Goal: Communication & Community: Answer question/provide support

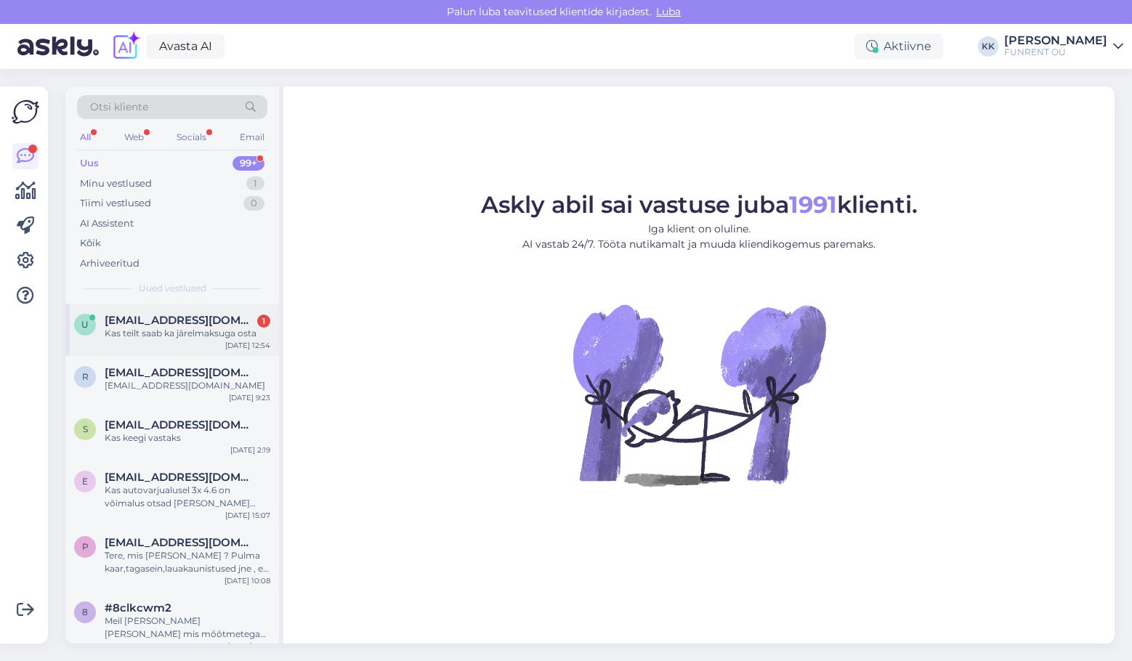
click at [166, 334] on div "Kas teilt saab ka järelmaksuga osta" at bounding box center [188, 333] width 166 height 13
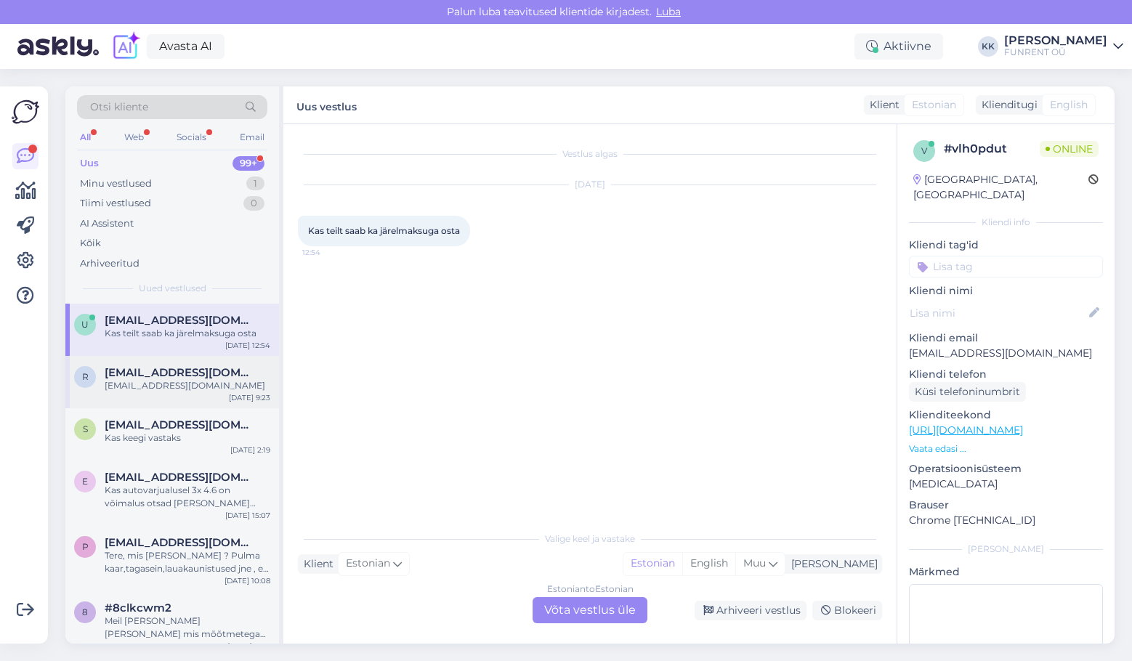
click at [164, 384] on div "[EMAIL_ADDRESS][DOMAIN_NAME]" at bounding box center [188, 385] width 166 height 13
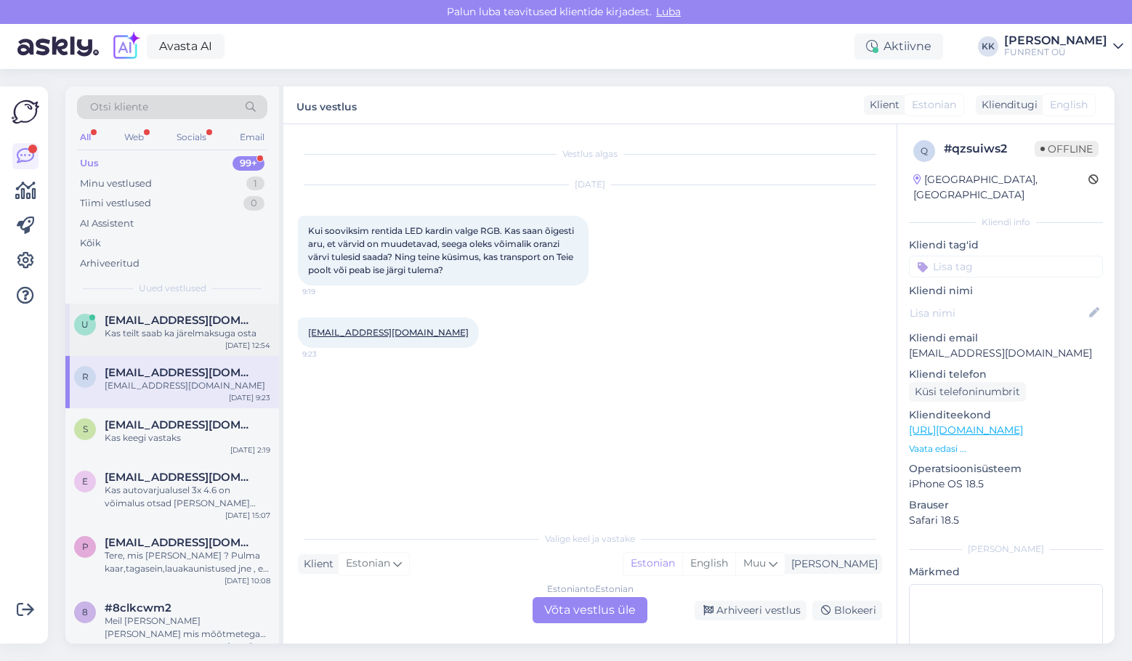
click at [163, 331] on div "Kas teilt saab ka järelmaksuga osta" at bounding box center [188, 333] width 166 height 13
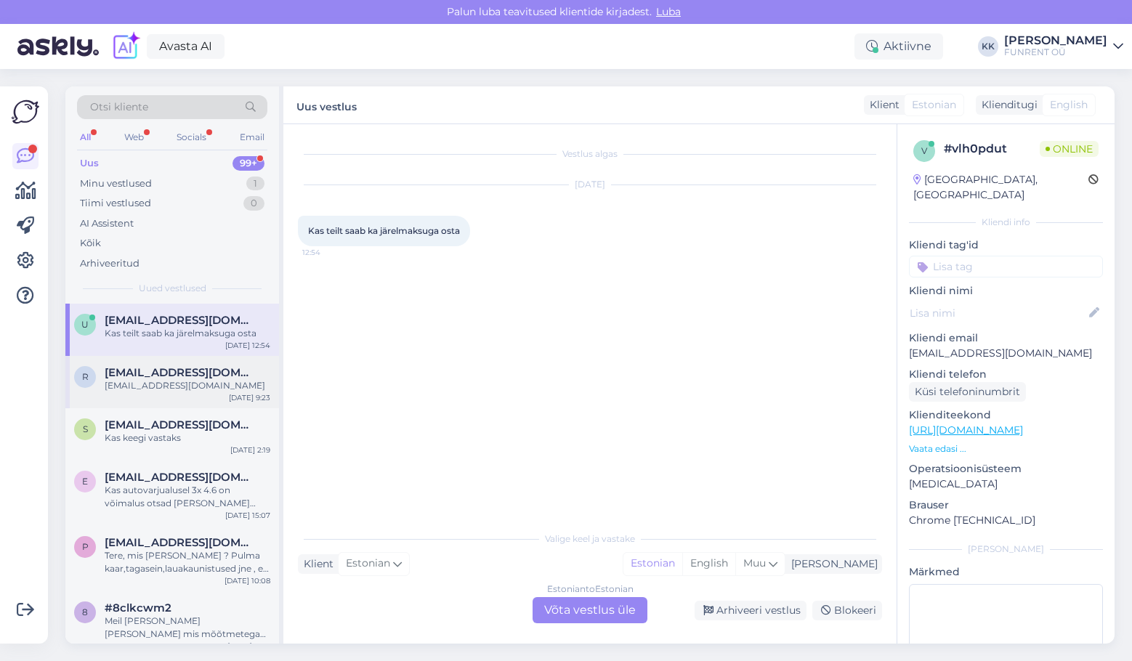
click at [150, 381] on div "[EMAIL_ADDRESS][DOMAIN_NAME]" at bounding box center [188, 385] width 166 height 13
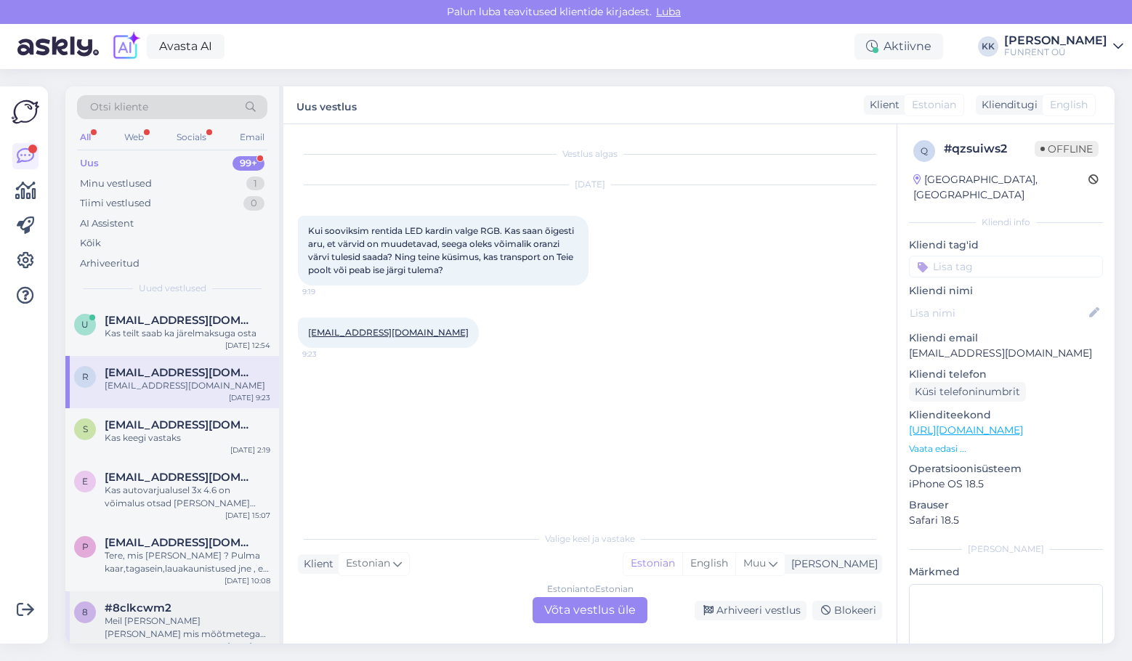
click at [162, 619] on div "Meil [PERSON_NAME] [PERSON_NAME] mis mõõtmetega on ADJ kokkupandav [PERSON_NAME…" at bounding box center [188, 628] width 166 height 26
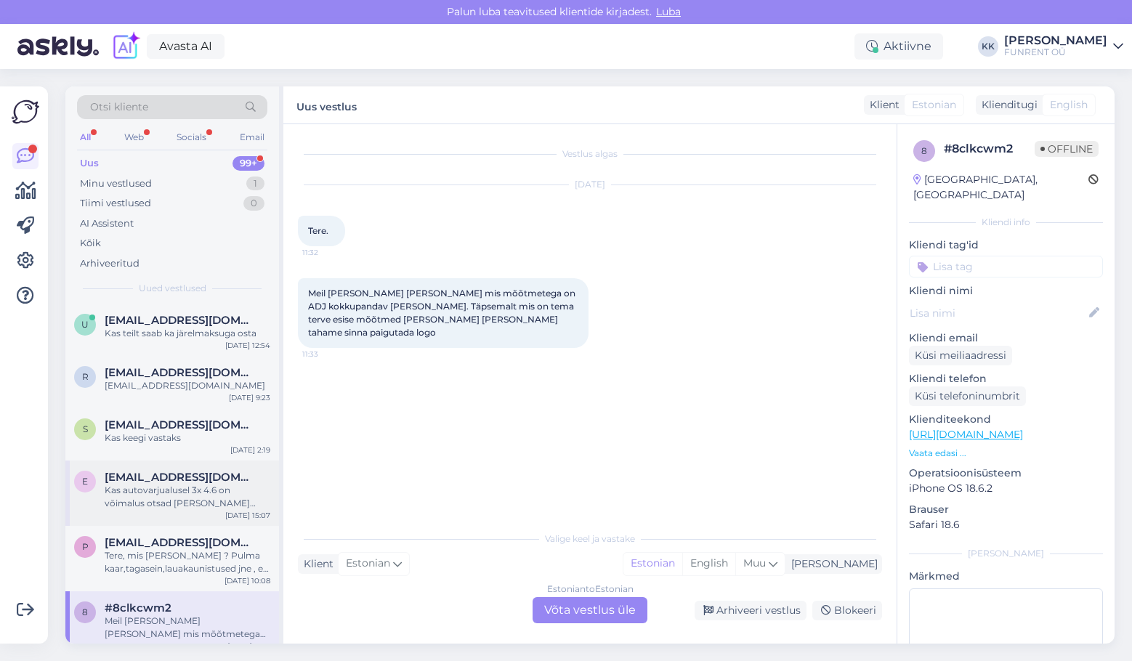
click at [174, 482] on span "[EMAIL_ADDRESS][DOMAIN_NAME]" at bounding box center [180, 477] width 151 height 13
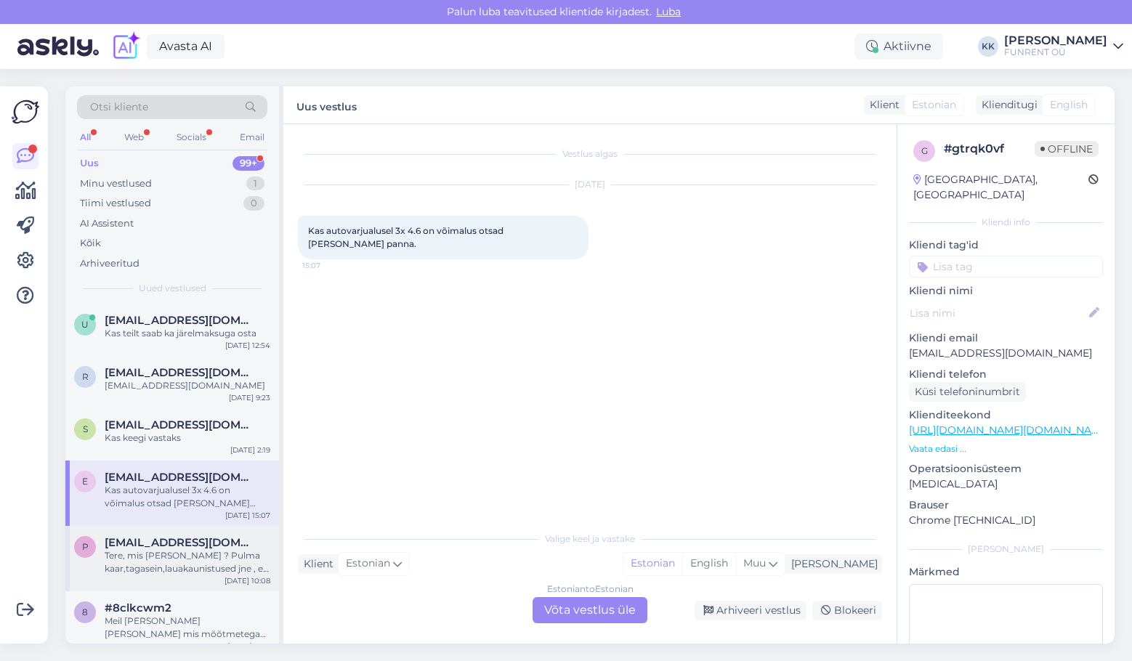
click at [165, 541] on span "[EMAIL_ADDRESS][DOMAIN_NAME]" at bounding box center [180, 542] width 151 height 13
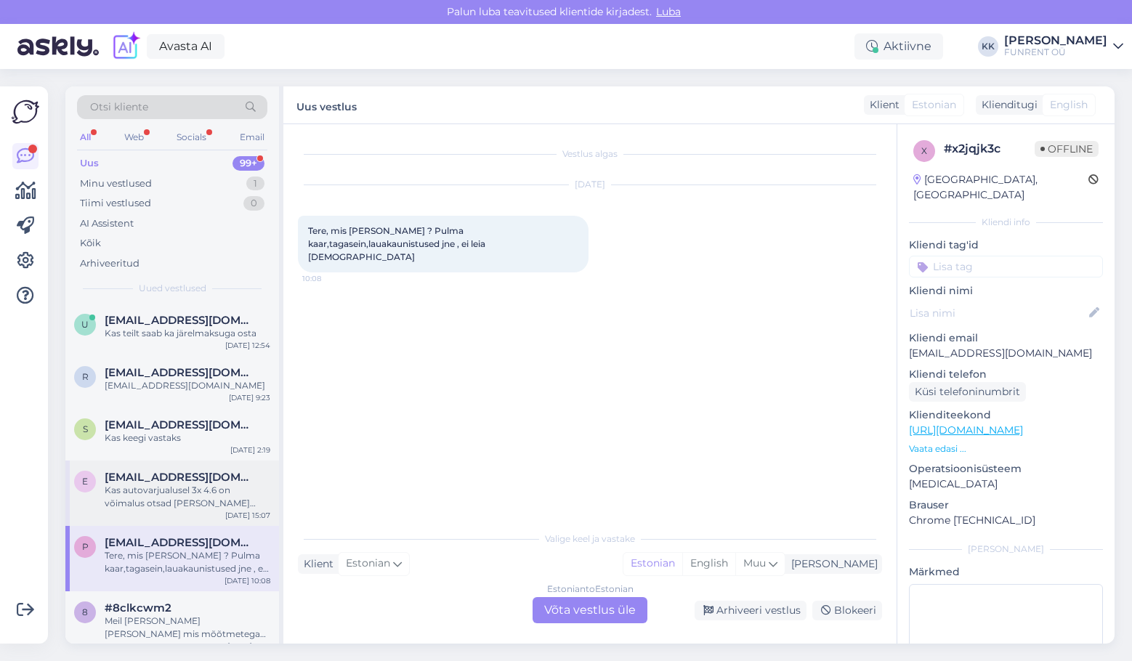
click at [166, 495] on div "Kas autovarjualusel 3x 4.6 on võimalus otsad [PERSON_NAME] panna." at bounding box center [188, 497] width 166 height 26
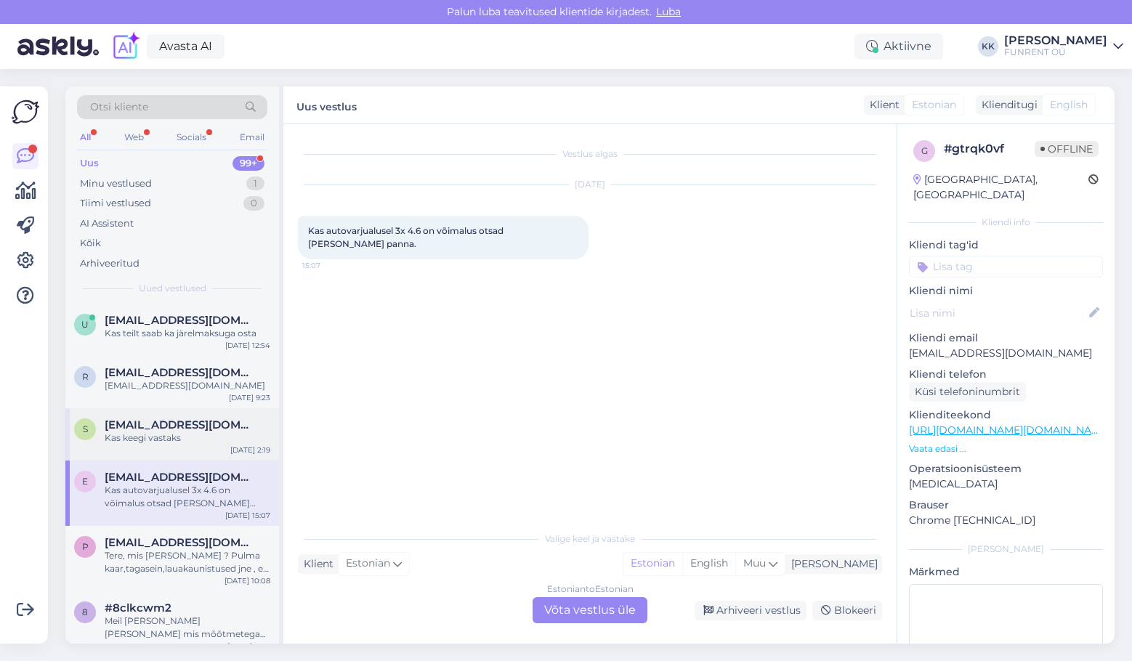
click at [177, 442] on div "Kas keegi vastaks" at bounding box center [188, 438] width 166 height 13
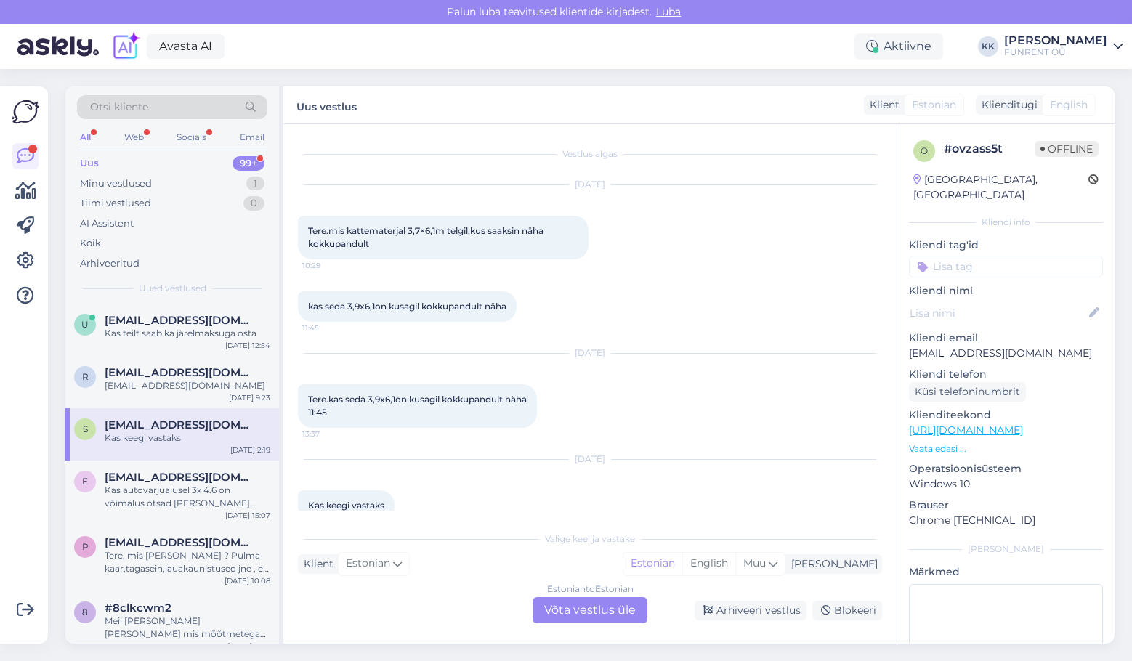
scroll to position [26, 0]
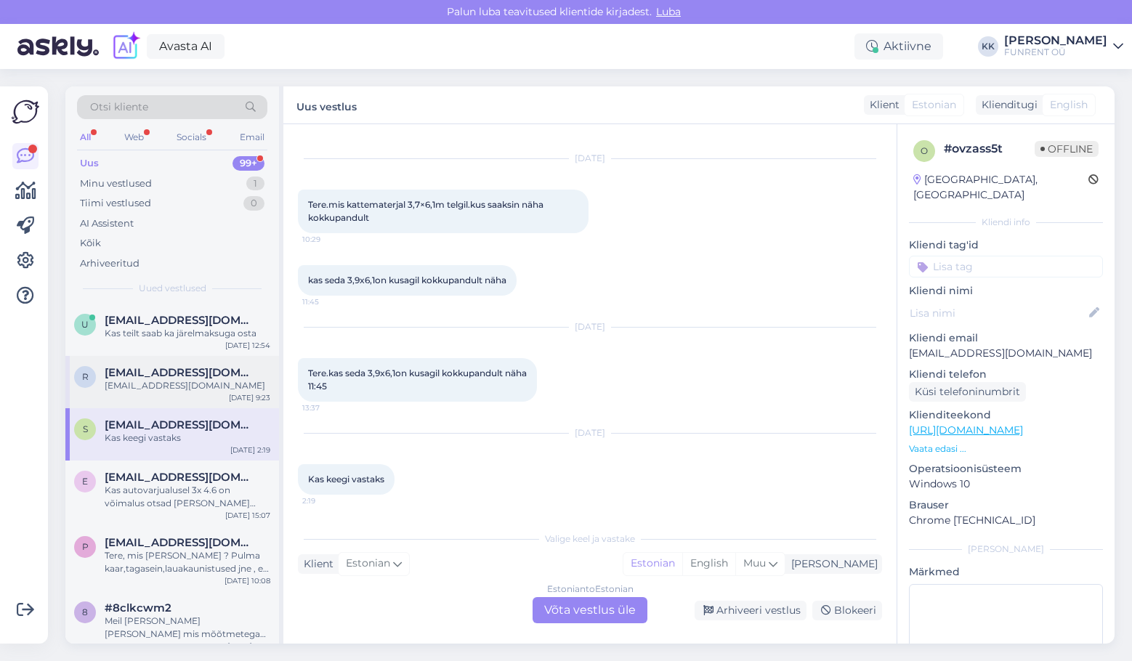
click at [174, 371] on span "[EMAIL_ADDRESS][DOMAIN_NAME]" at bounding box center [180, 372] width 151 height 13
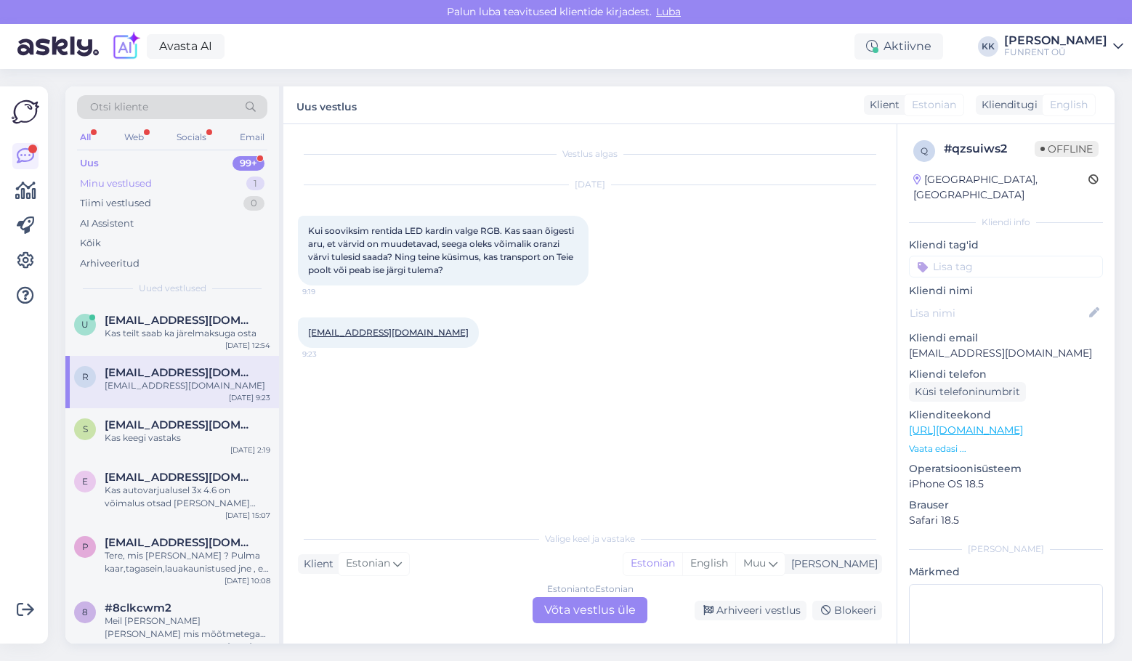
click at [122, 178] on div "Minu vestlused" at bounding box center [116, 184] width 72 height 15
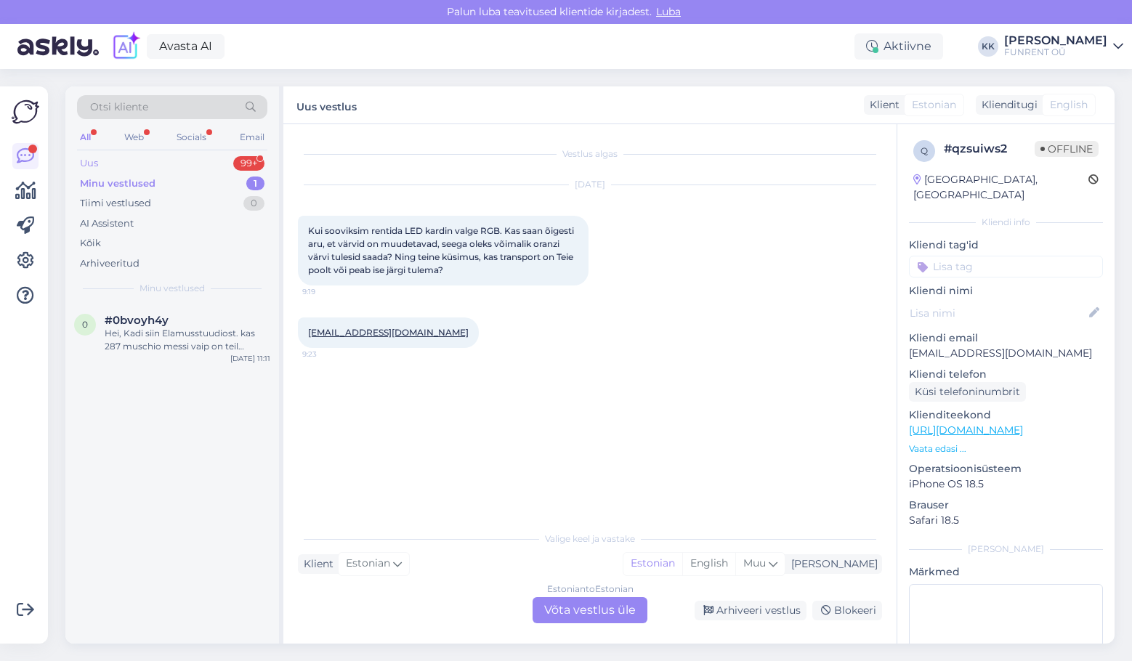
click at [161, 161] on div "Uus 99+" at bounding box center [172, 163] width 190 height 20
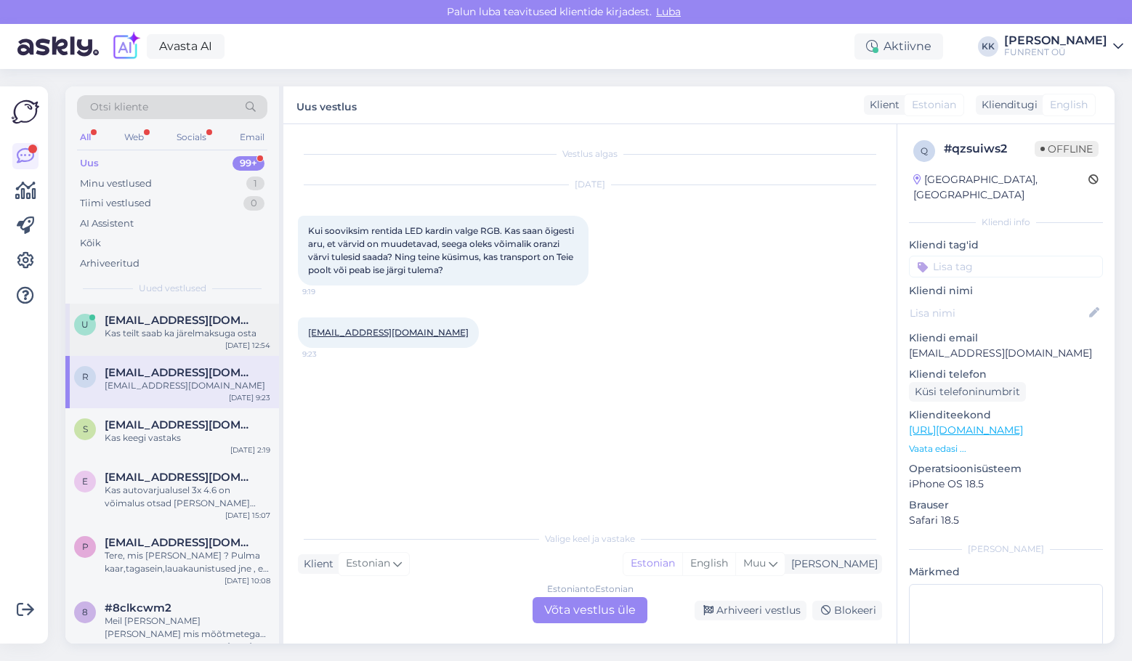
click at [169, 330] on div "Kas teilt saab ka järelmaksuga osta" at bounding box center [188, 333] width 166 height 13
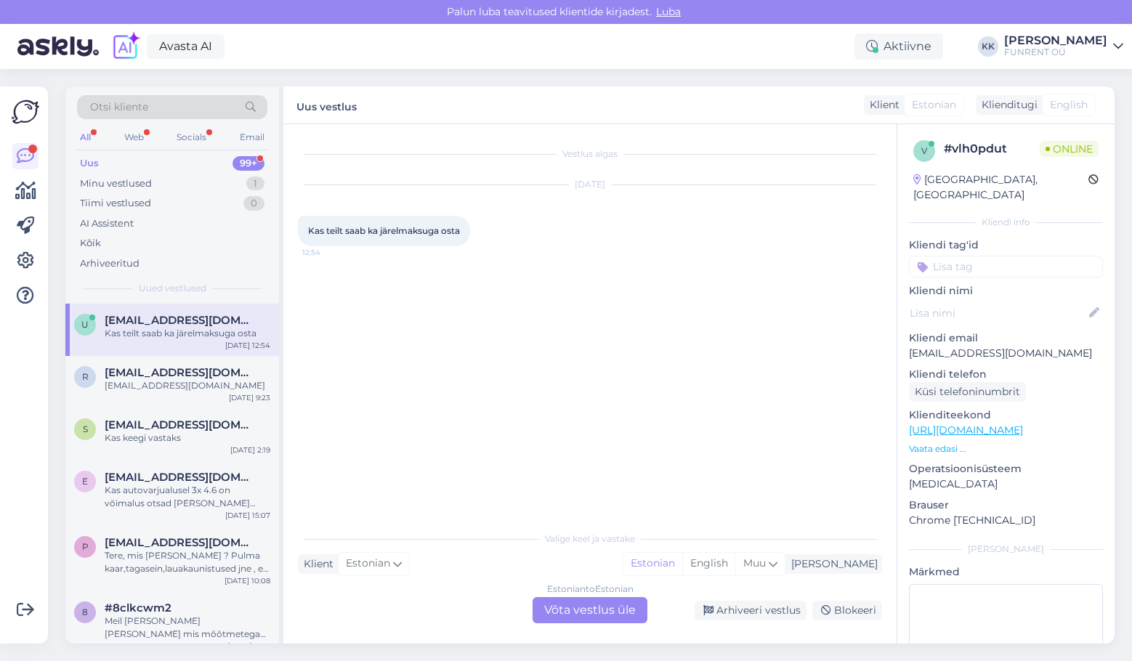
click at [169, 330] on div "Kas teilt saab ka järelmaksuga osta" at bounding box center [188, 333] width 166 height 13
click at [157, 378] on span "[EMAIL_ADDRESS][DOMAIN_NAME]" at bounding box center [180, 372] width 151 height 13
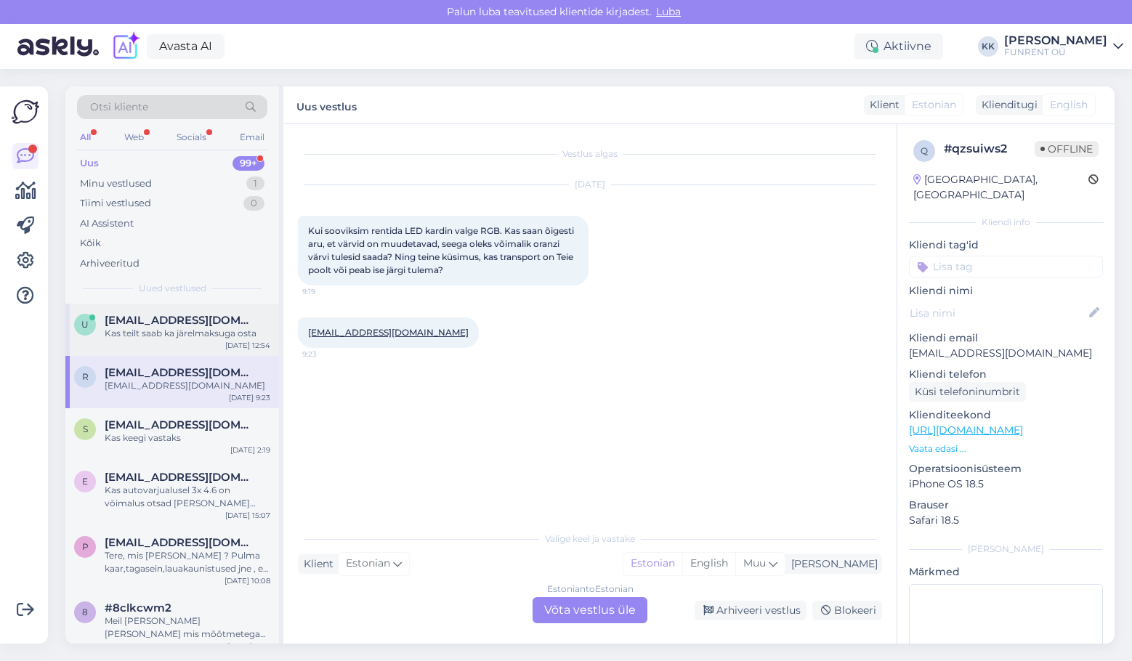
click at [171, 341] on div "u [EMAIL_ADDRESS][DOMAIN_NAME] Kas teilt saab ka järelmaksuga osta [DATE] 12:54" at bounding box center [172, 330] width 214 height 52
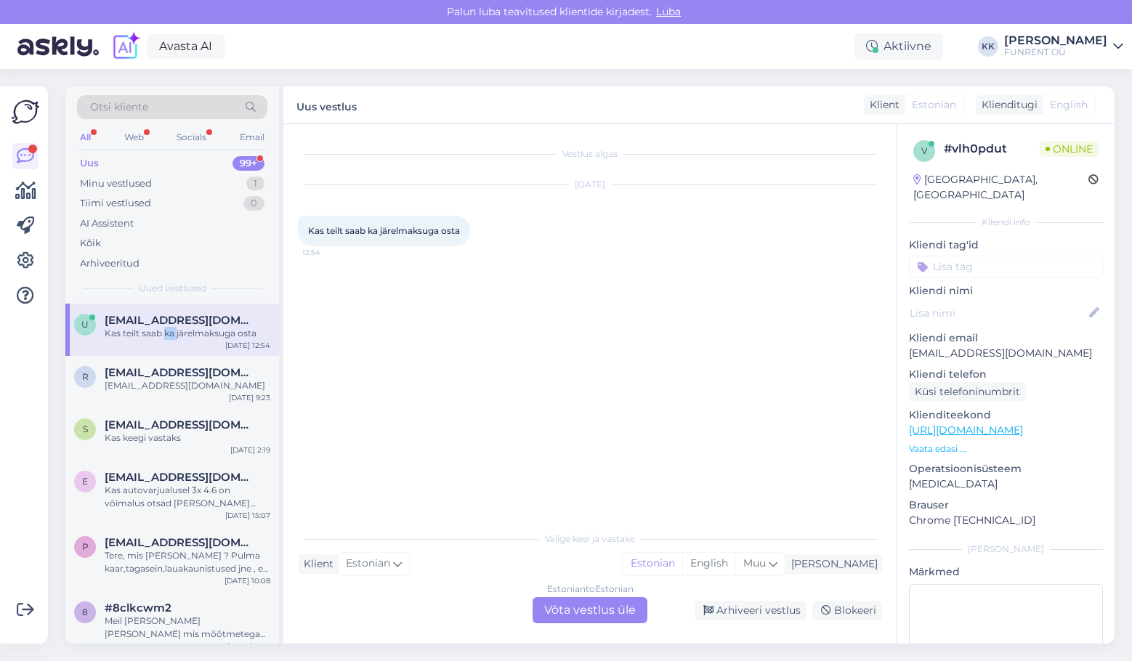
click at [171, 341] on div "u [EMAIL_ADDRESS][DOMAIN_NAME] Kas teilt saab ka järelmaksuga osta [DATE] 12:54" at bounding box center [172, 330] width 214 height 52
click at [153, 385] on div "[EMAIL_ADDRESS][DOMAIN_NAME]" at bounding box center [188, 385] width 166 height 13
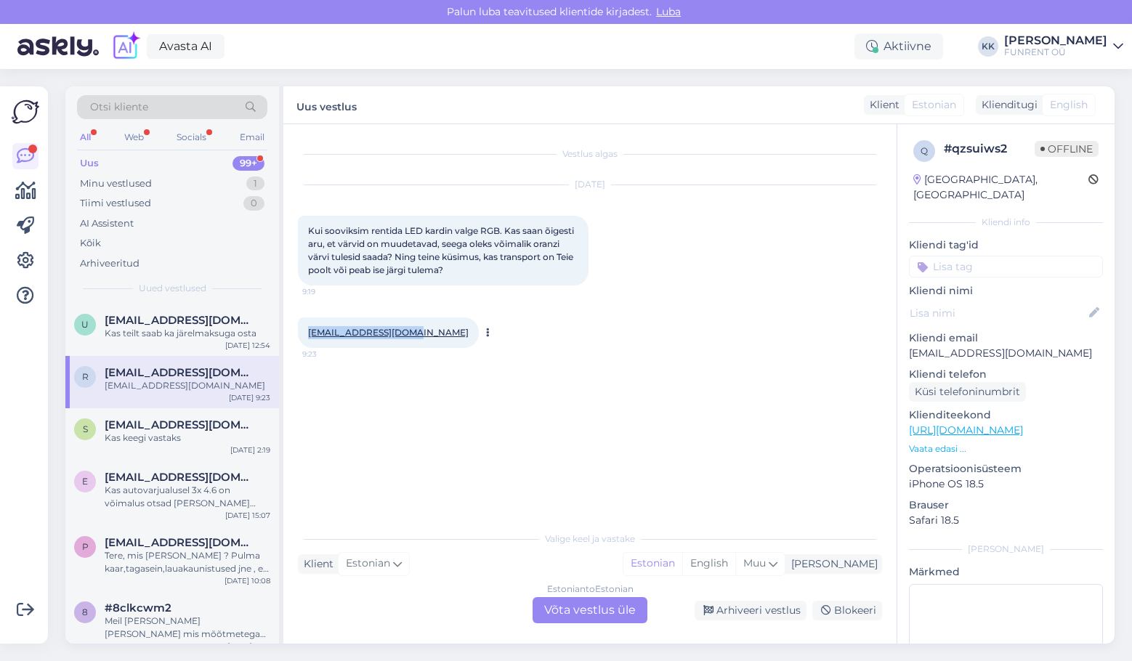
drag, startPoint x: 416, startPoint y: 334, endPoint x: 310, endPoint y: 341, distance: 106.3
click at [310, 341] on div "[EMAIL_ADDRESS][DOMAIN_NAME] 9:23" at bounding box center [388, 333] width 181 height 31
copy link "[EMAIL_ADDRESS][DOMAIN_NAME]"
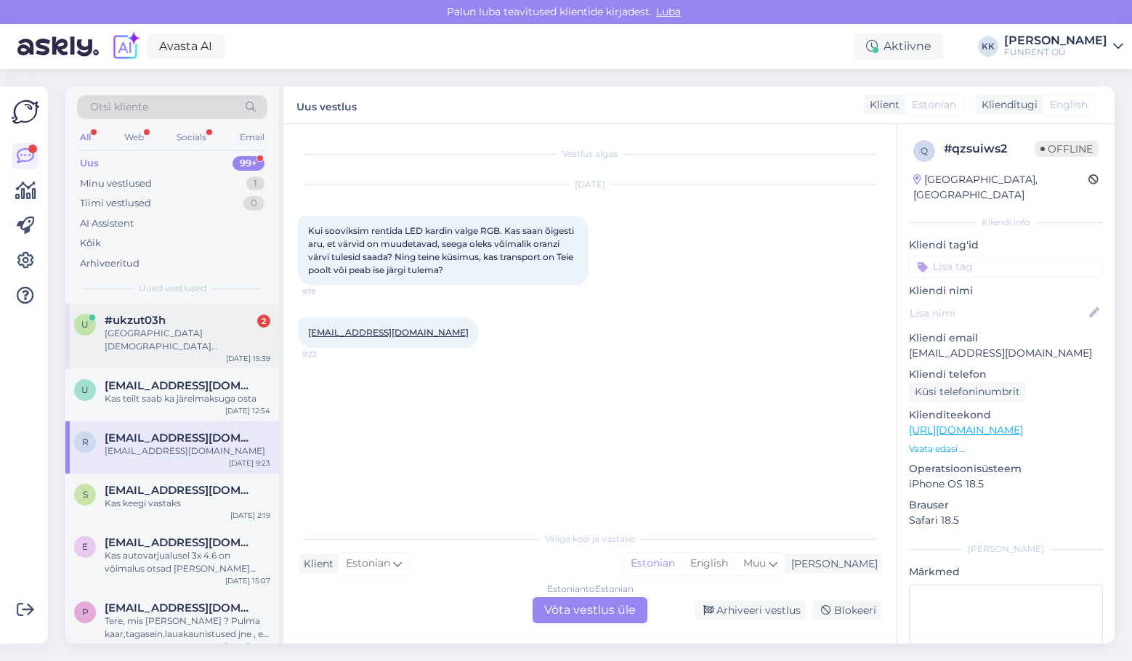
click at [131, 337] on div "[GEOGRAPHIC_DATA][DEMOGRAPHIC_DATA] [GEOGRAPHIC_DATA], [STREET_ADDRESS]" at bounding box center [188, 340] width 166 height 26
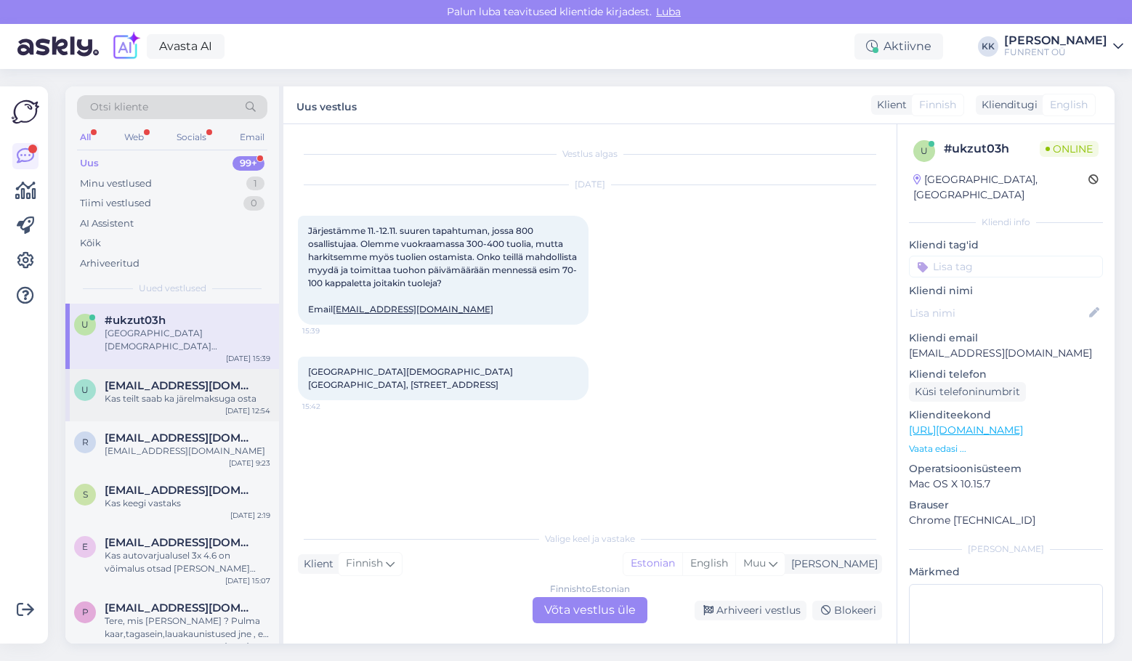
click at [147, 408] on div "u [EMAIL_ADDRESS][DOMAIN_NAME] Kas teilt saab ka järelmaksuga osta [DATE] 12:54" at bounding box center [172, 395] width 214 height 52
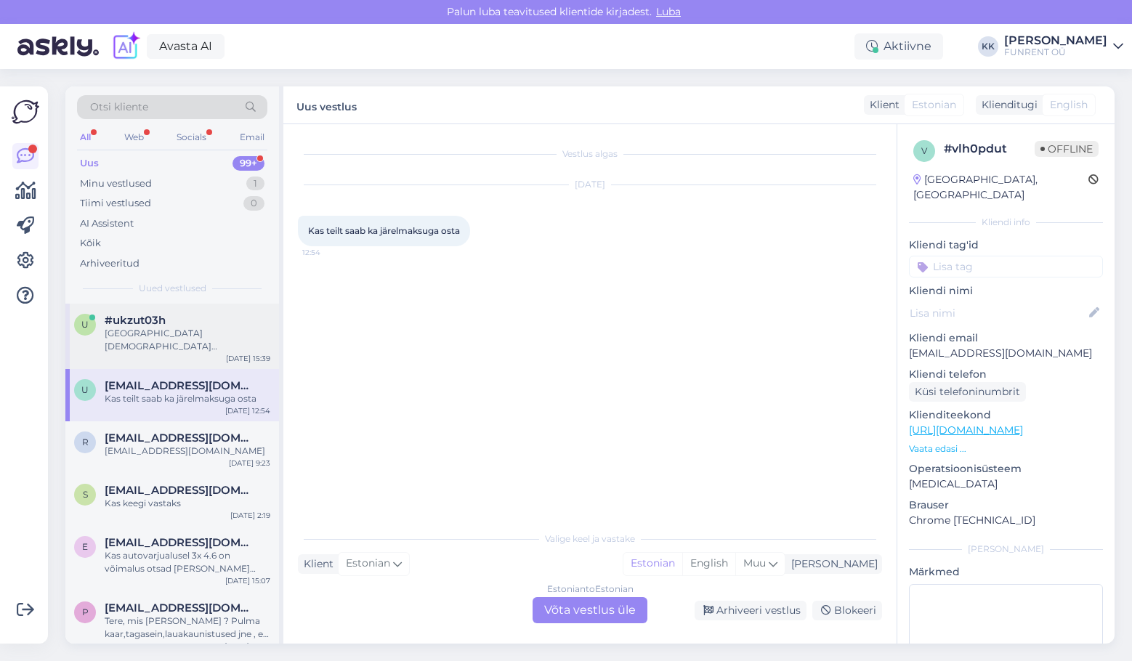
click at [159, 343] on div "[GEOGRAPHIC_DATA][DEMOGRAPHIC_DATA] [GEOGRAPHIC_DATA], [STREET_ADDRESS]" at bounding box center [188, 340] width 166 height 26
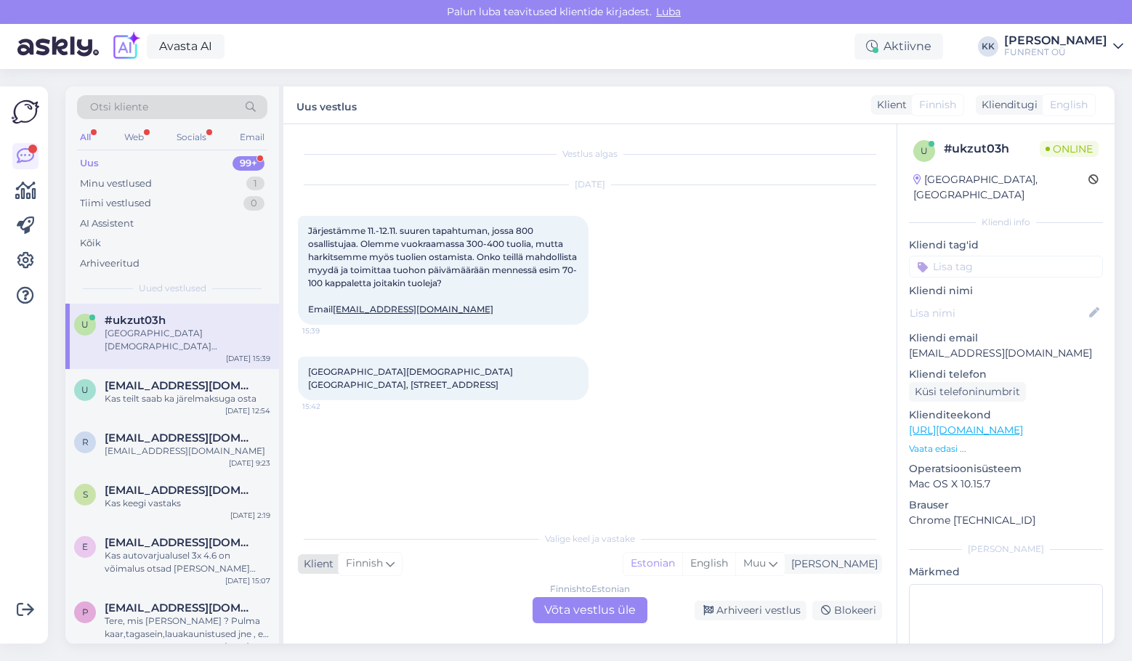
click at [376, 559] on span "Finnish" at bounding box center [364, 564] width 37 height 16
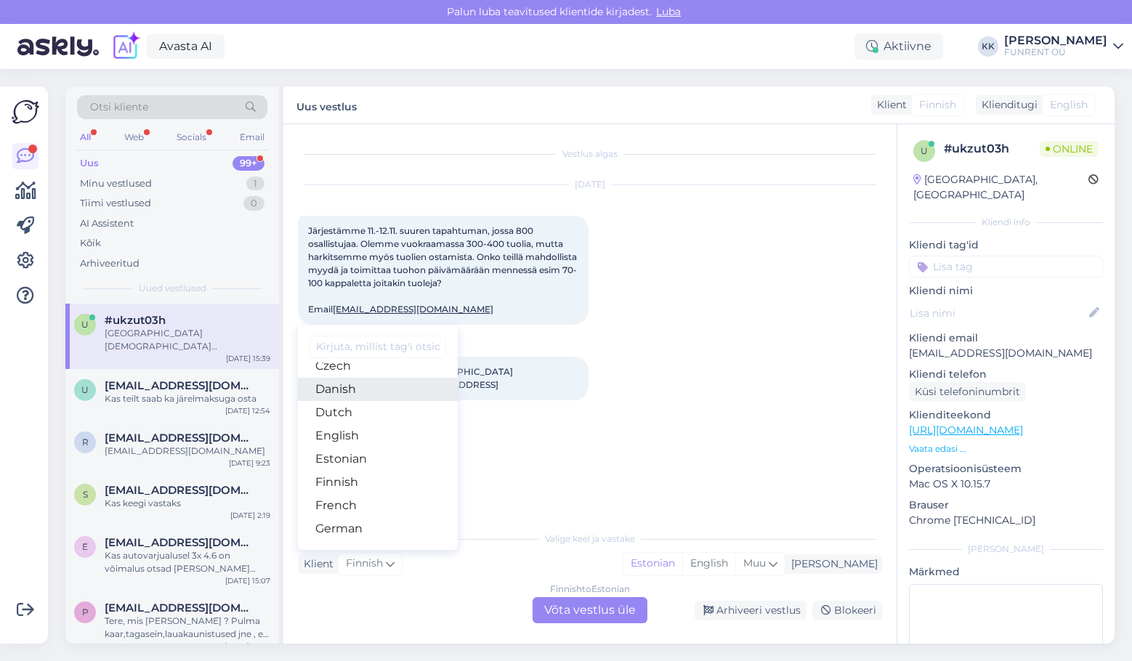
scroll to position [145, 0]
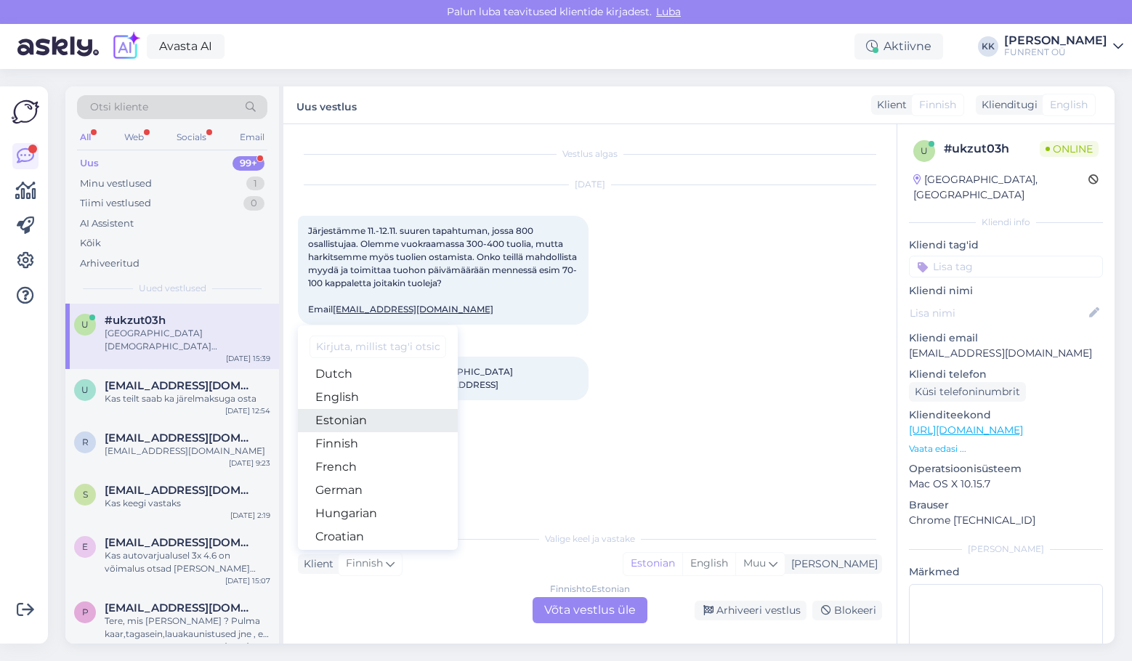
click at [359, 425] on link "Estonian" at bounding box center [378, 420] width 160 height 23
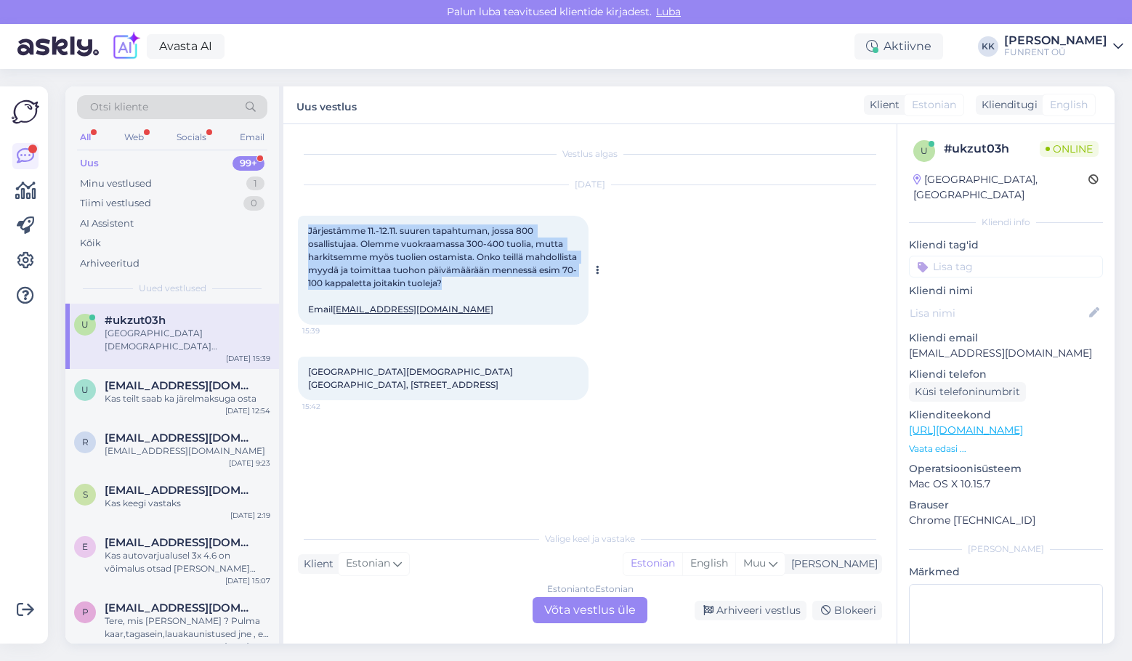
drag, startPoint x: 535, startPoint y: 283, endPoint x: 308, endPoint y: 232, distance: 233.2
click at [308, 232] on div "Järjestämme 11.-12.11. suuren tapahtuman, jossa 800 osallistujaa. Olemme vuokra…" at bounding box center [443, 270] width 291 height 109
copy span "Järjestämme 11.-12.11. suuren tapahtuman, jossa 800 osallistujaa. Olemme vuokra…"
